Goal: Task Accomplishment & Management: Use online tool/utility

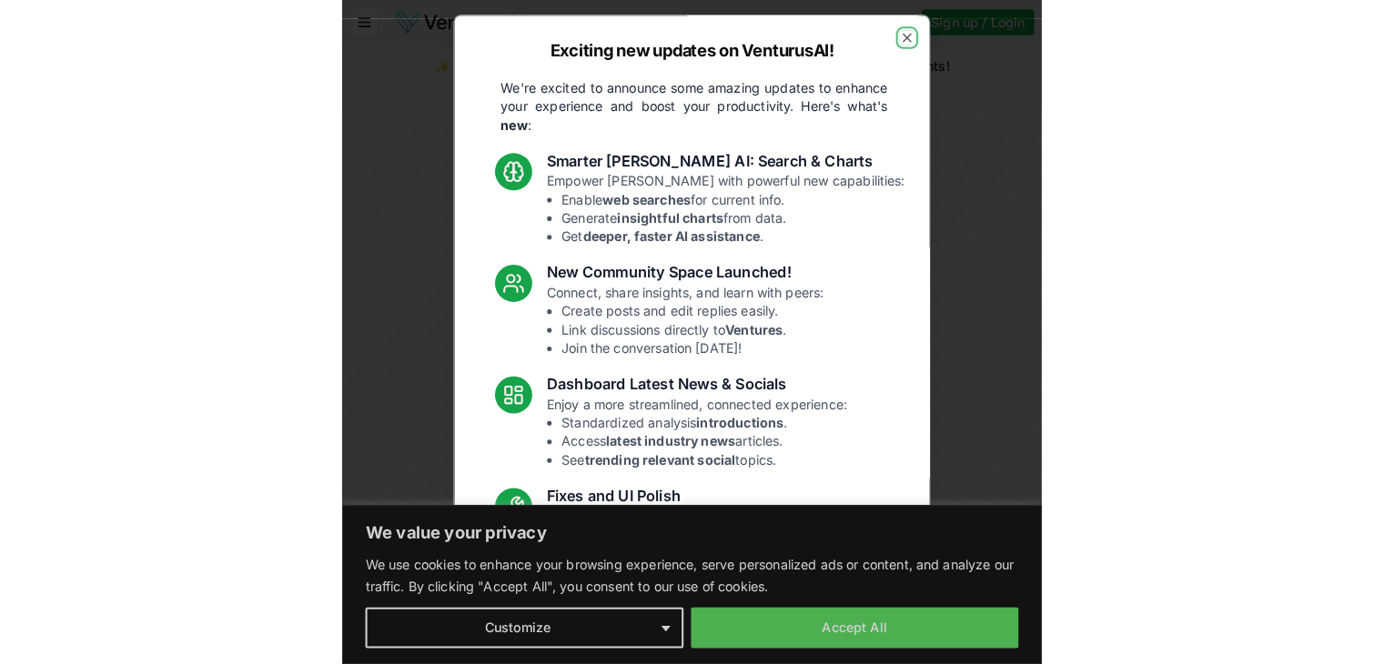
scroll to position [3663, 0]
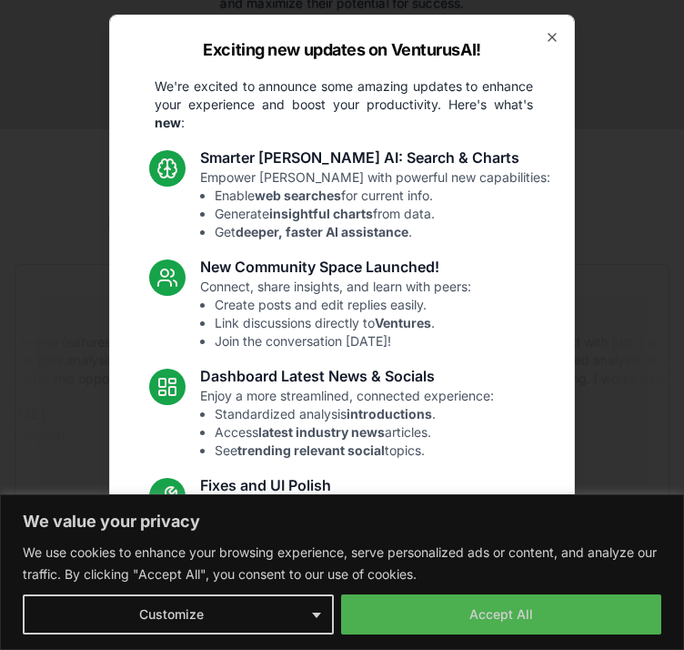
click at [520, 614] on p "These updates are designed to make VenturusAI more powerful, intuitive, and use…" at bounding box center [342, 610] width 408 height 55
click at [439, 623] on p "These updates are designed to make VenturusAI more powerful, intuitive, and use…" at bounding box center [342, 610] width 408 height 55
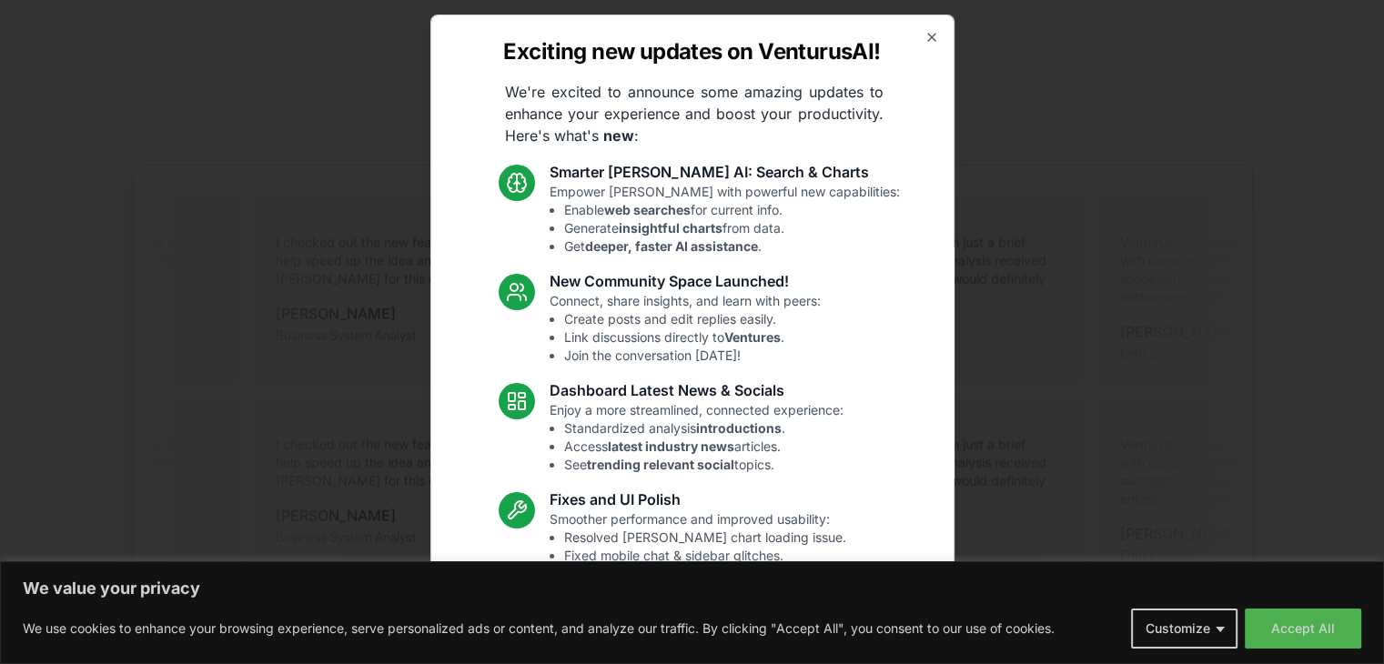
click at [683, 616] on button "Accept All" at bounding box center [1303, 629] width 116 height 40
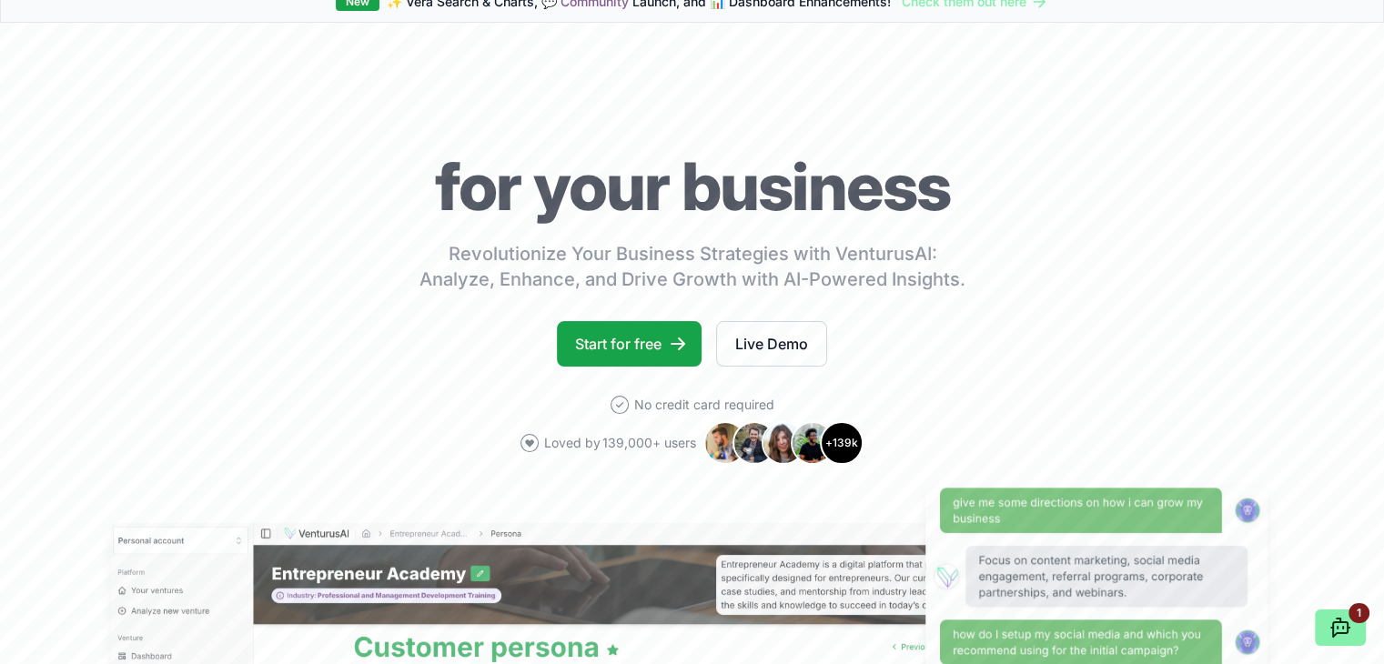
scroll to position [0, 0]
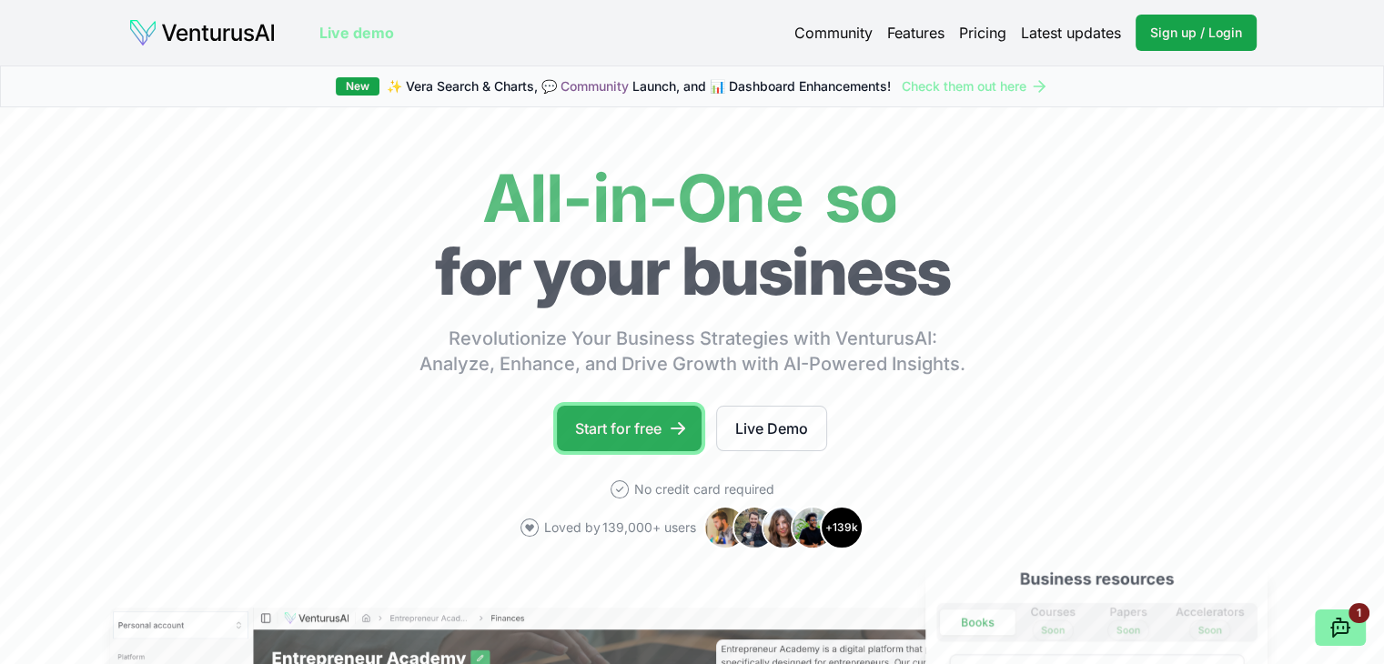
click at [657, 432] on link "Start for free" at bounding box center [629, 428] width 145 height 45
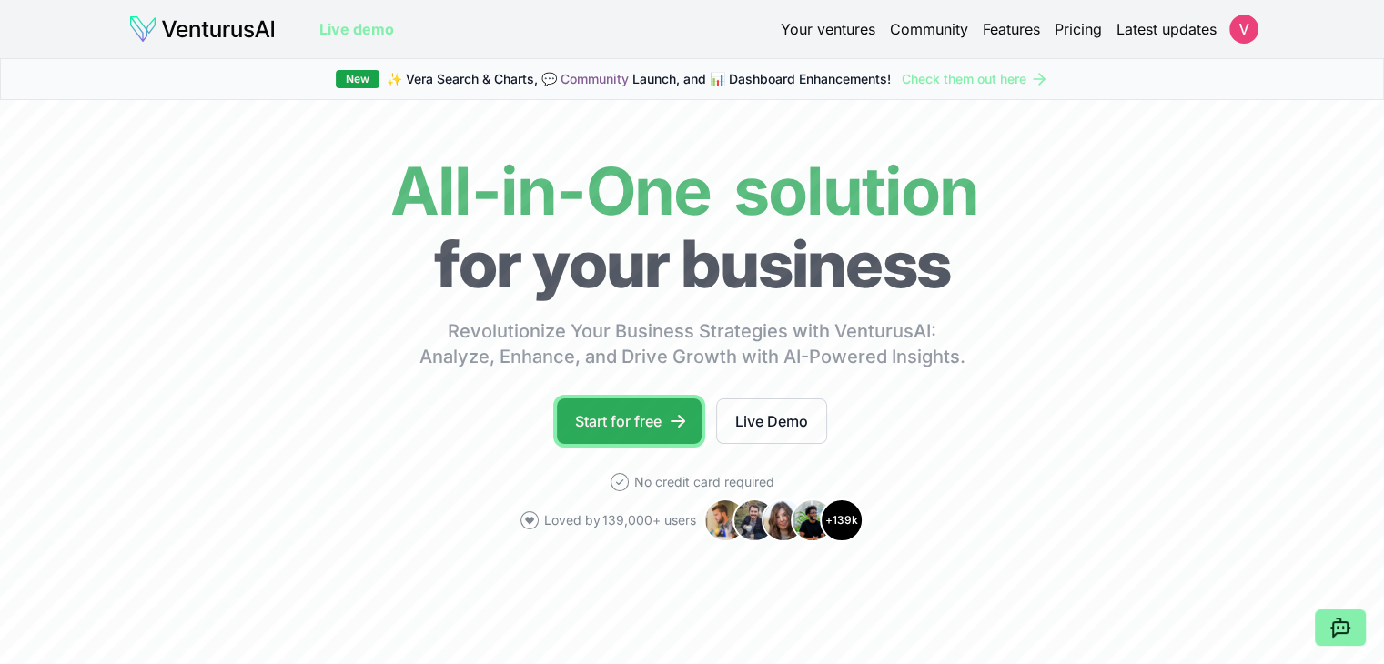
click at [607, 427] on link "Start for free" at bounding box center [629, 421] width 145 height 45
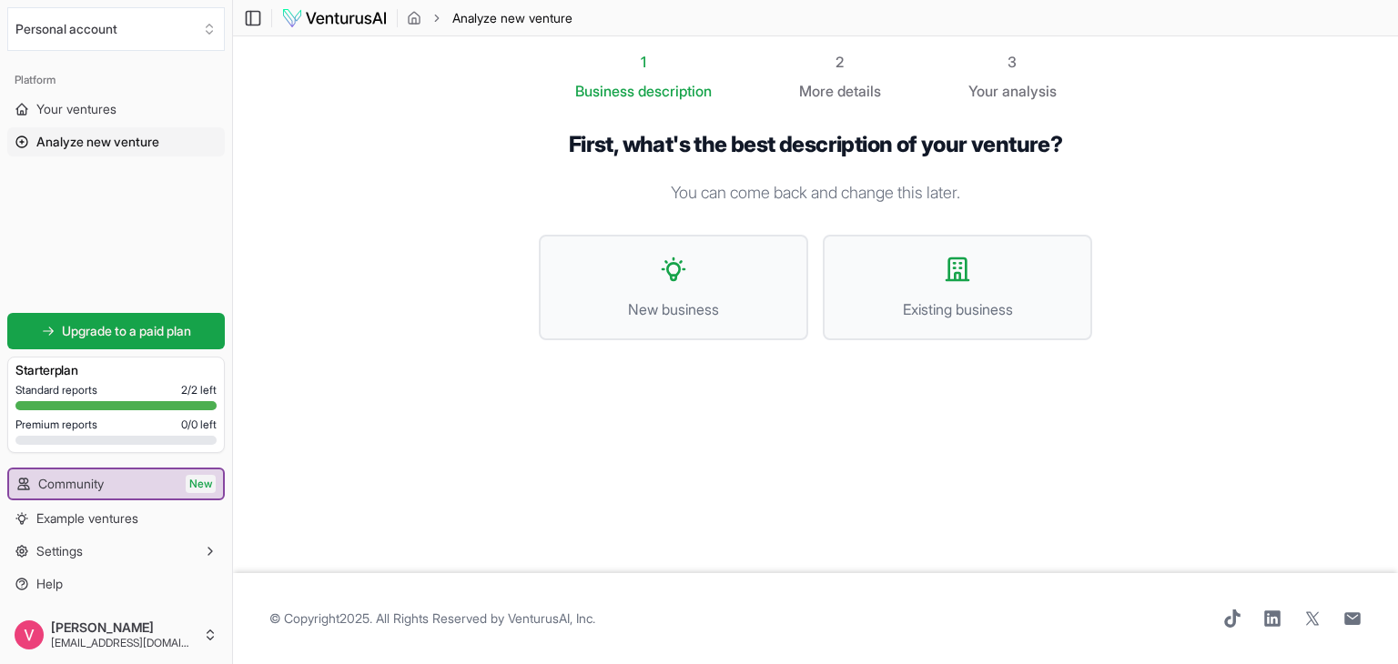
click at [530, 617] on link "VenturusAI, Inc" at bounding box center [550, 618] width 85 height 15
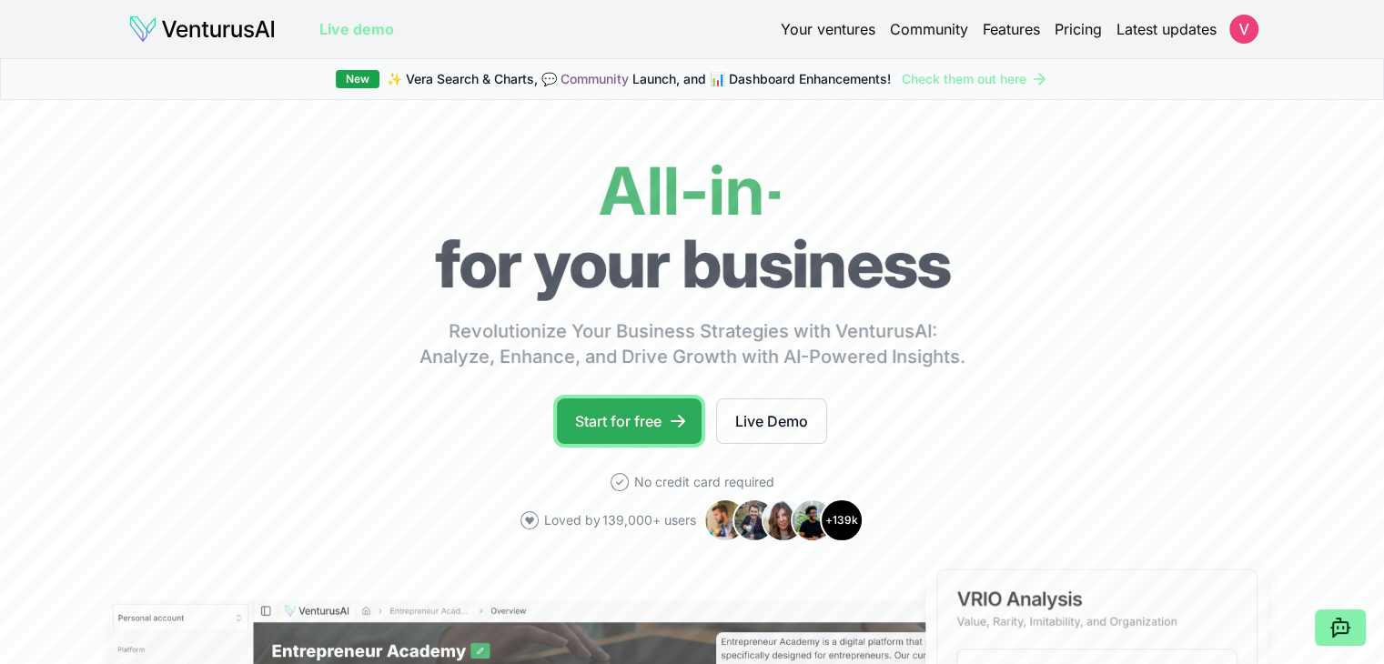
click at [655, 412] on link "Start for free" at bounding box center [629, 421] width 145 height 45
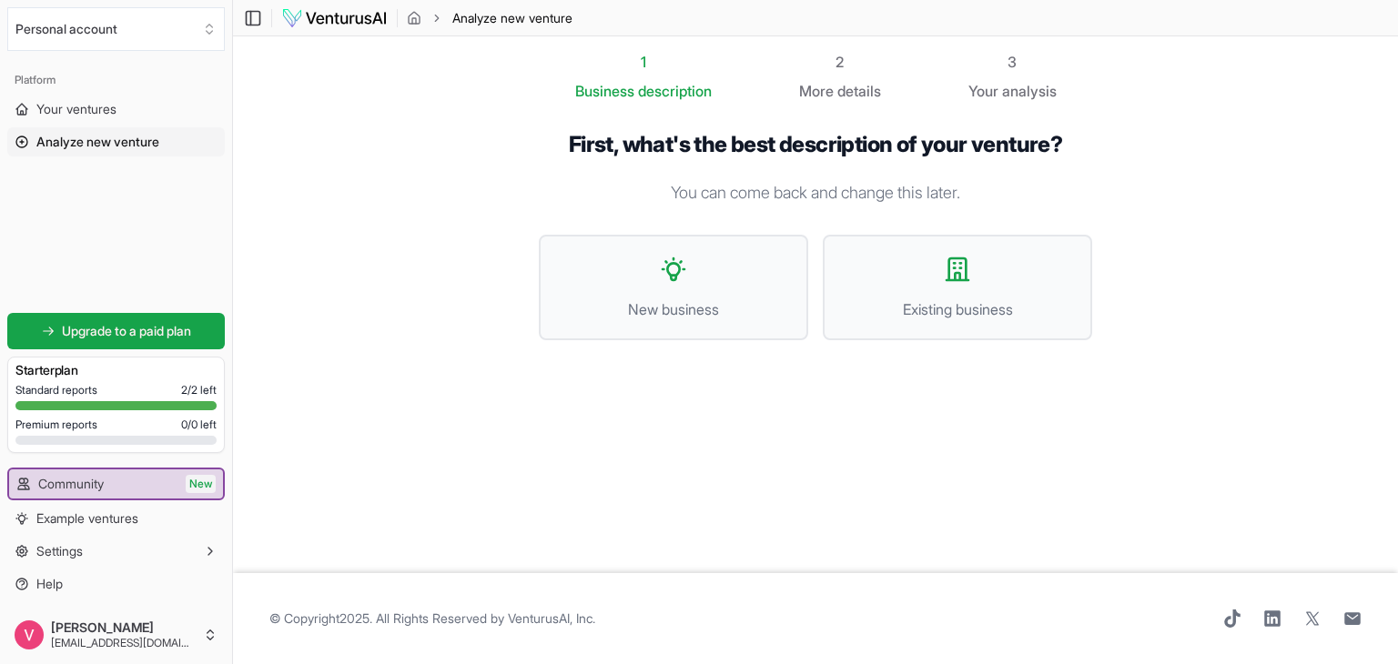
click at [20, 142] on icon at bounding box center [21, 141] width 11 height 11
click at [76, 516] on span "Example ventures" at bounding box center [87, 519] width 102 height 18
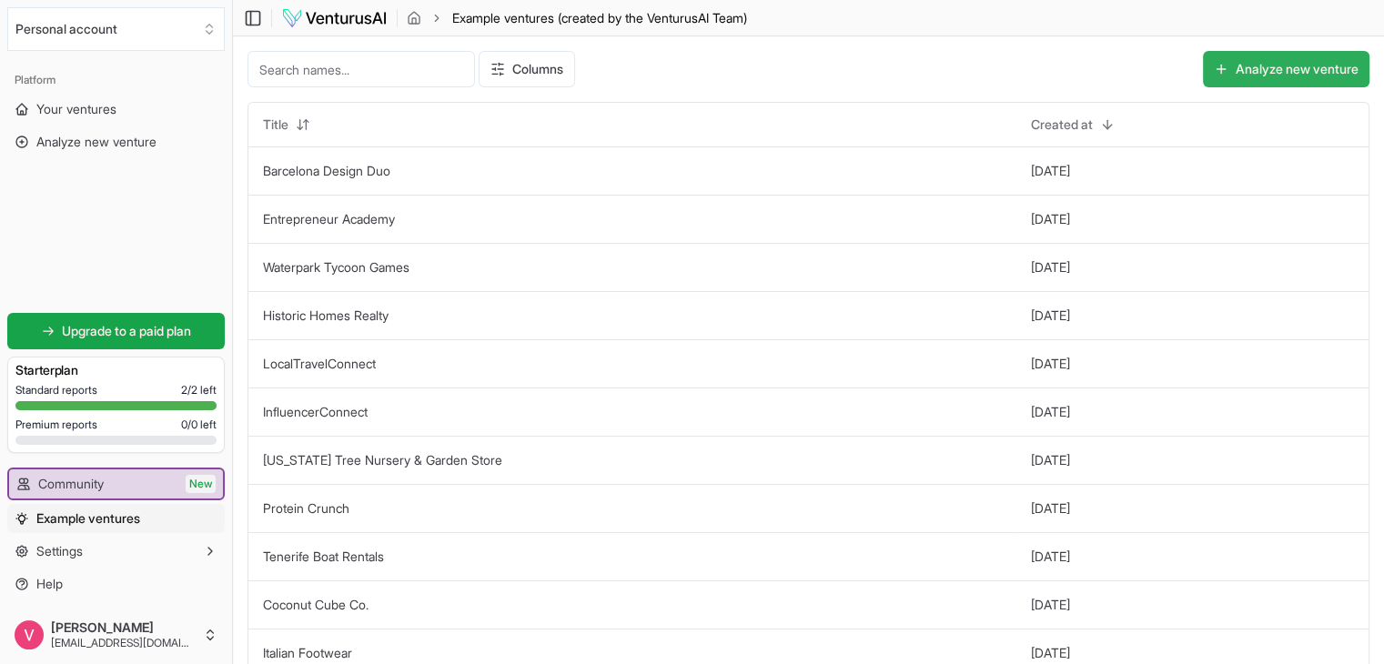
click at [1241, 82] on button "Analyze new venture" at bounding box center [1286, 69] width 167 height 36
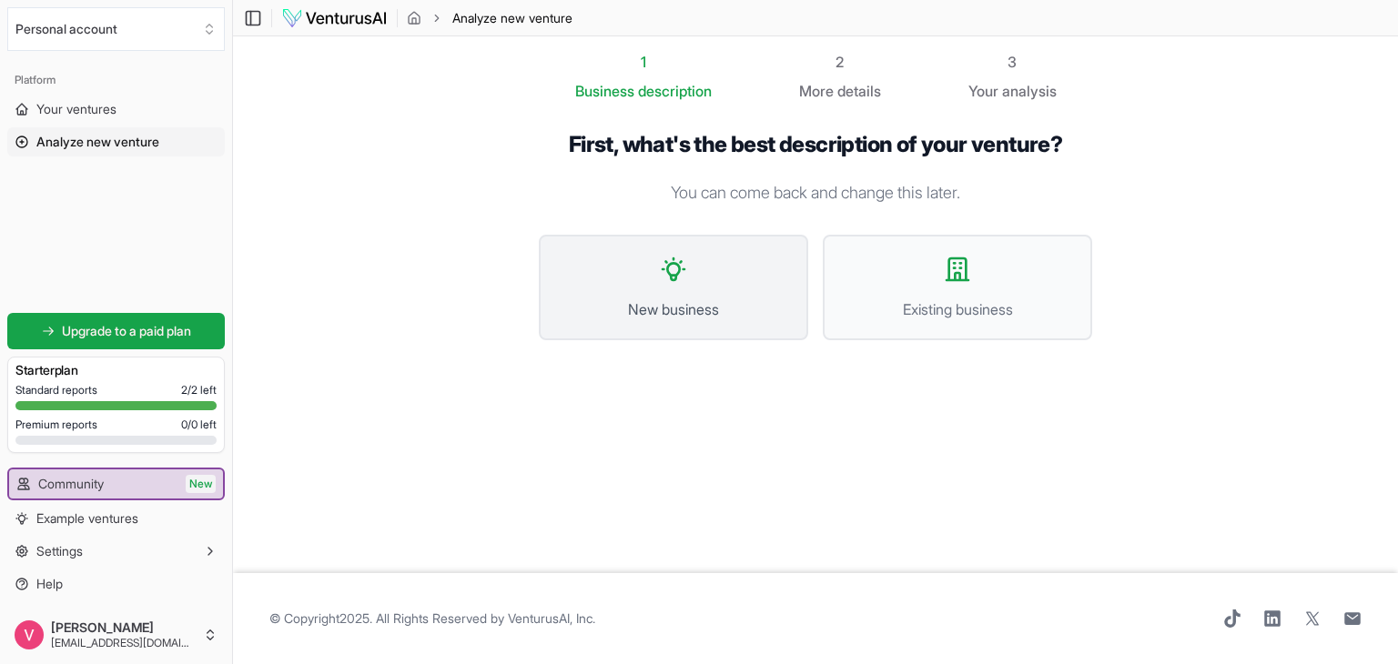
click at [671, 274] on icon at bounding box center [673, 269] width 22 height 22
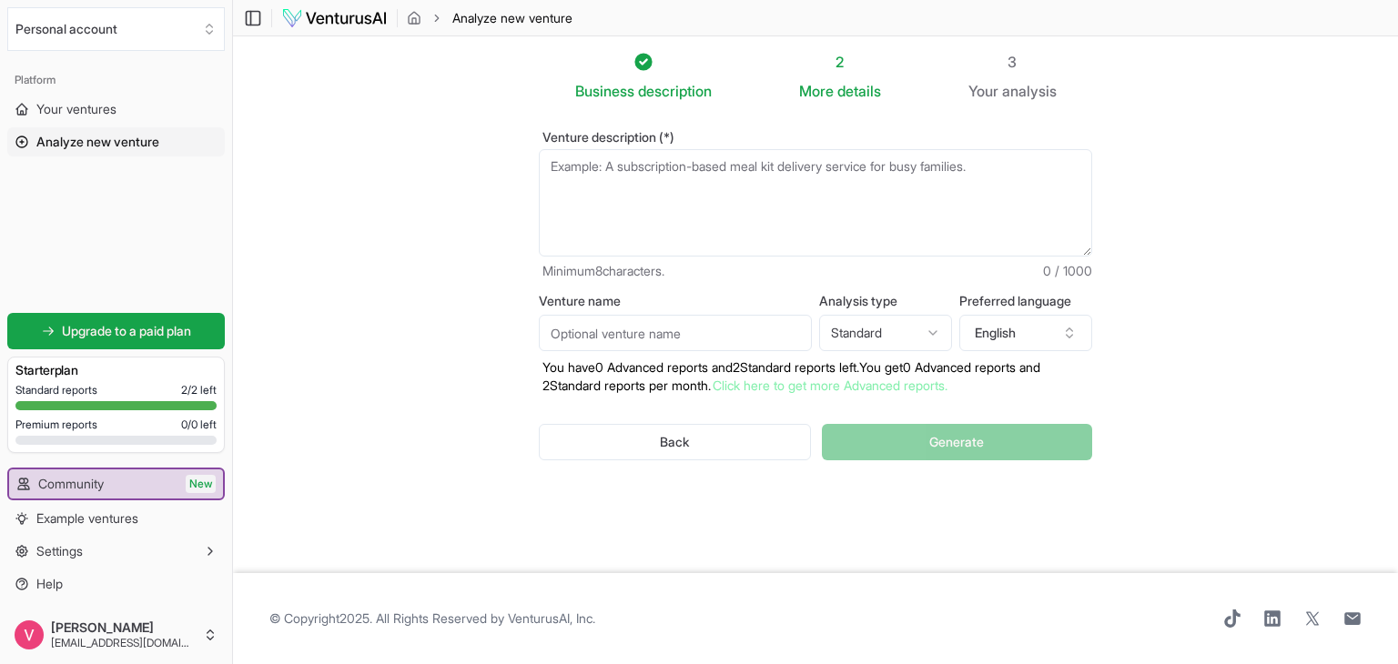
click at [625, 198] on textarea "Venture description (*)" at bounding box center [815, 202] width 553 height 107
paste textarea "A secure, fully on-premise large language model designed specifically for law f…"
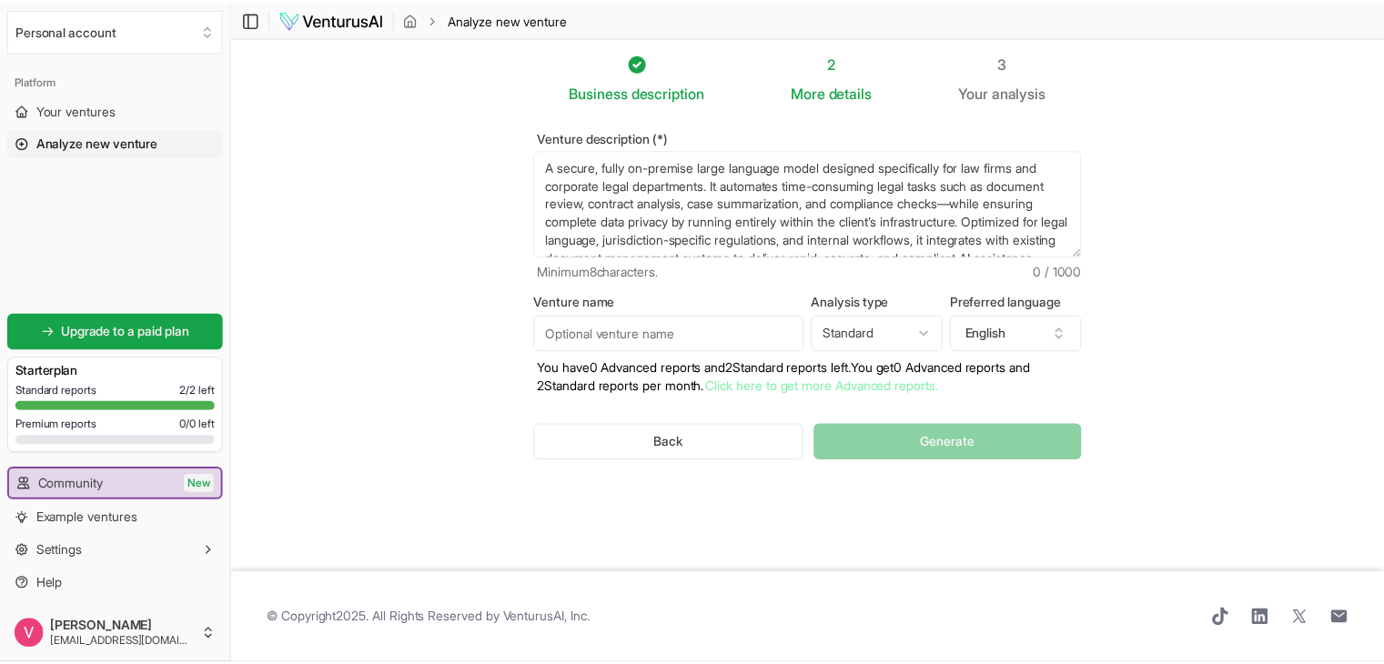
scroll to position [45, 0]
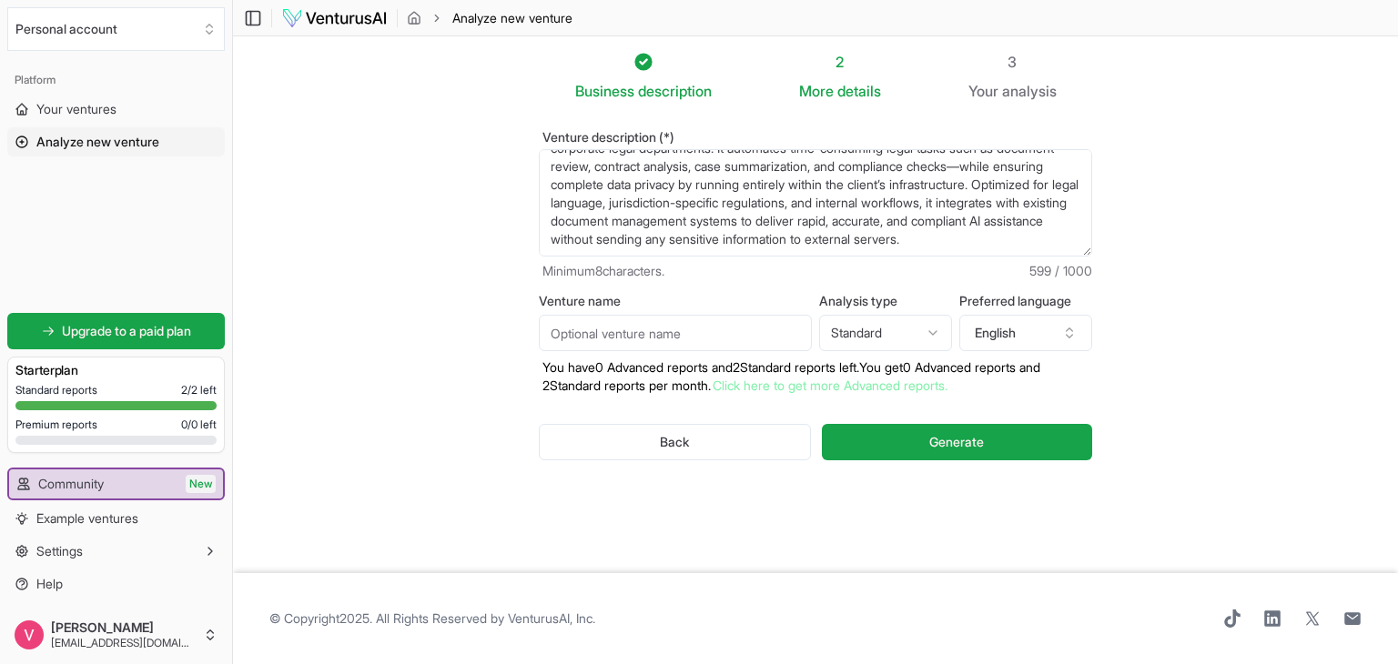
type textarea "A secure, fully on-premise large language model designed specifically for law f…"
click at [619, 333] on input "Venture name" at bounding box center [675, 333] width 273 height 36
type input "LexAI"
click at [883, 323] on html "We value your privacy We use cookies to enhance your browsing experience, serve…" at bounding box center [699, 332] width 1398 height 664
click at [961, 447] on html "We value your privacy We use cookies to enhance your browsing experience, serve…" at bounding box center [699, 332] width 1398 height 664
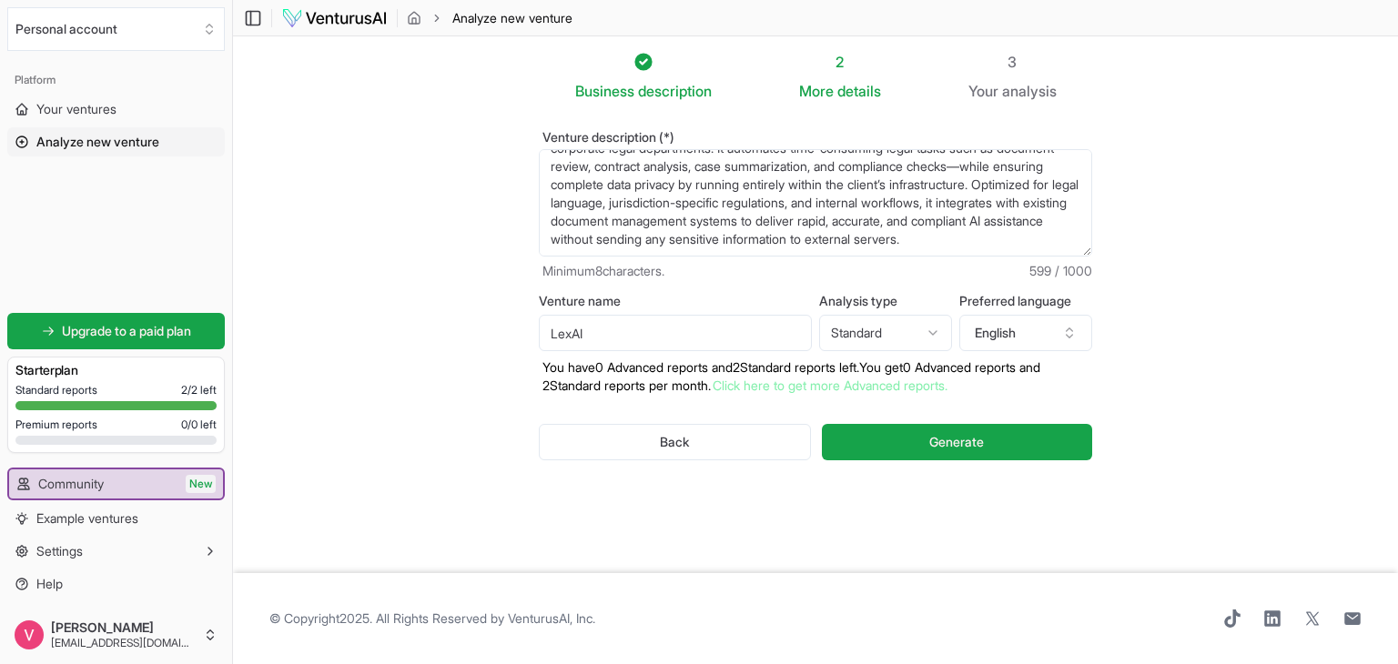
click at [961, 447] on span "Generate" at bounding box center [956, 442] width 55 height 18
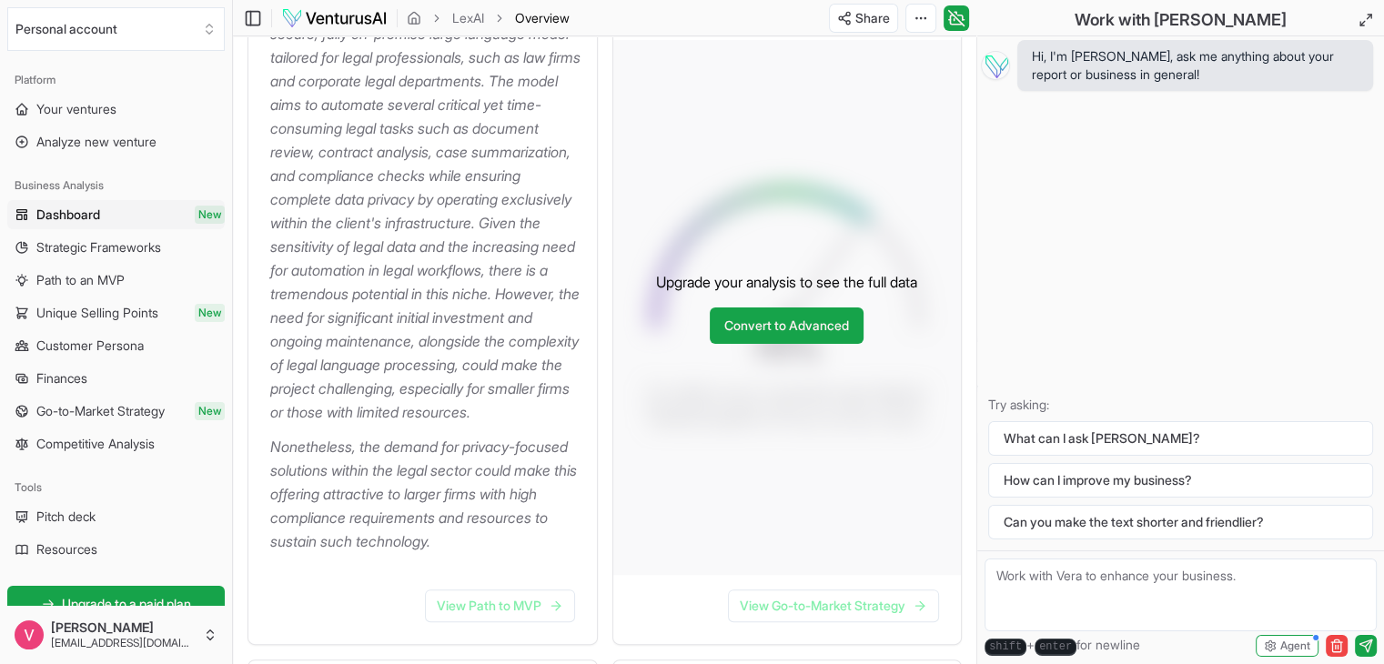
scroll to position [455, 0]
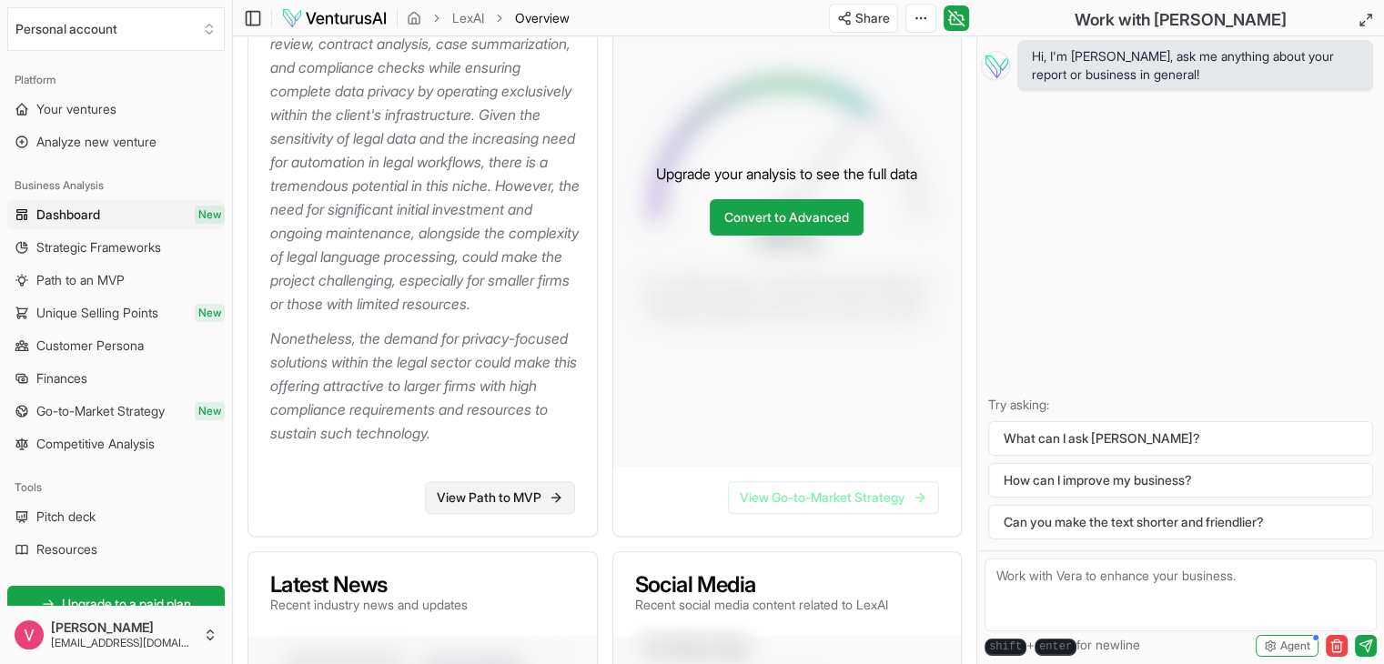
click at [465, 514] on link "View Path to MVP" at bounding box center [500, 497] width 150 height 33
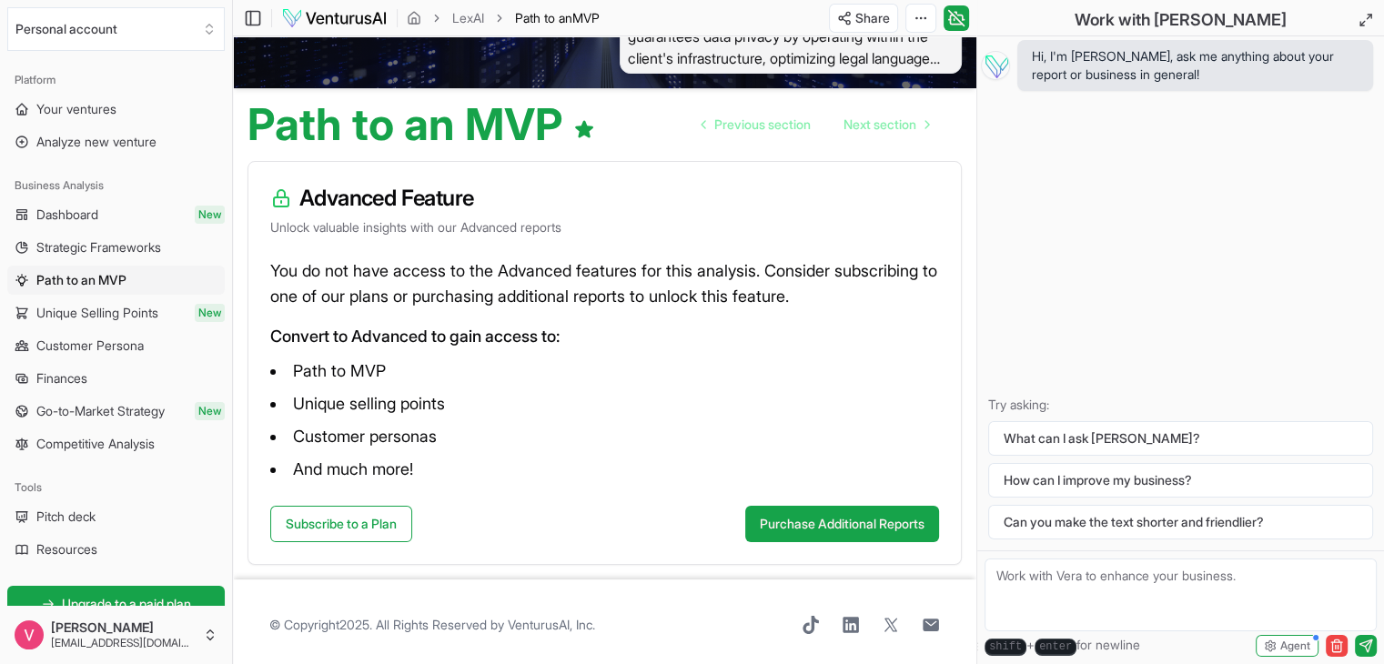
scroll to position [124, 0]
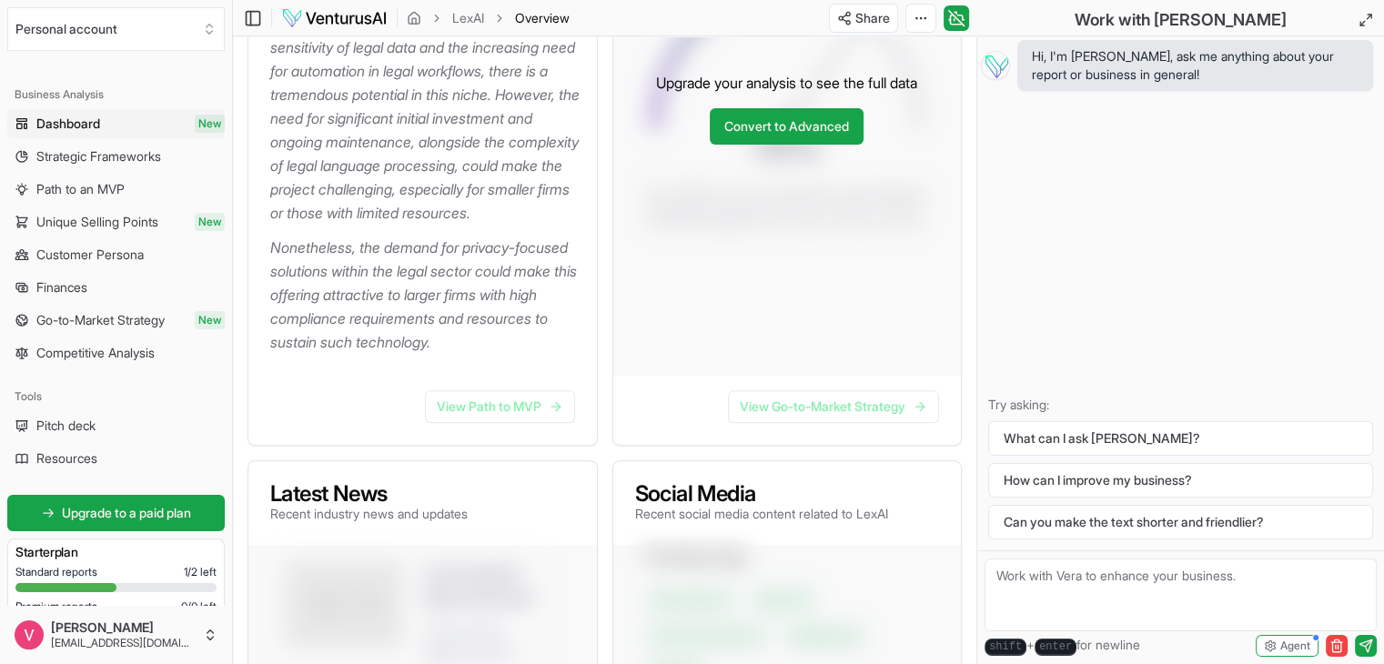
scroll to position [272, 0]
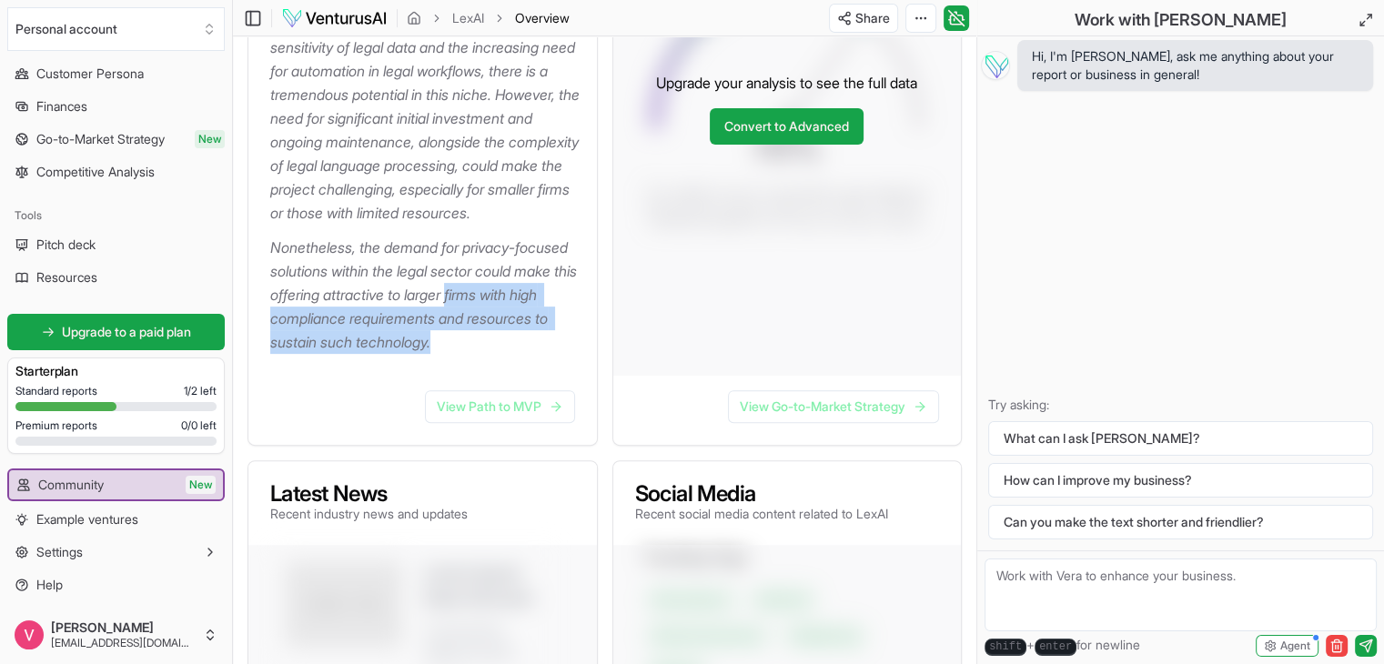
drag, startPoint x: 263, startPoint y: 369, endPoint x: 546, endPoint y: 390, distance: 283.7
click at [546, 376] on div "This business idea revolves around creating a secure, fully on-premise large la…" at bounding box center [422, 87] width 348 height 577
click at [546, 354] on p "Nonetheless, the demand for privacy-focused solutions within the legal sector c…" at bounding box center [426, 295] width 312 height 118
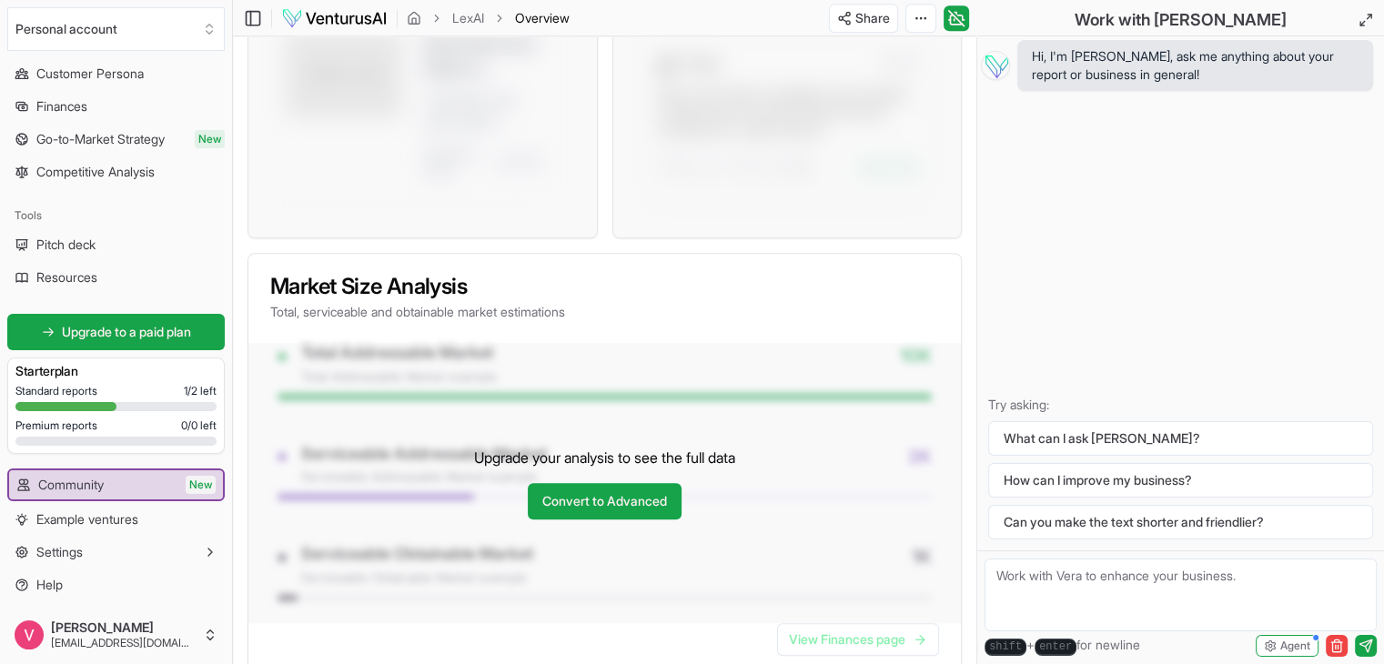
scroll to position [904, 0]
